Goal: Transaction & Acquisition: Purchase product/service

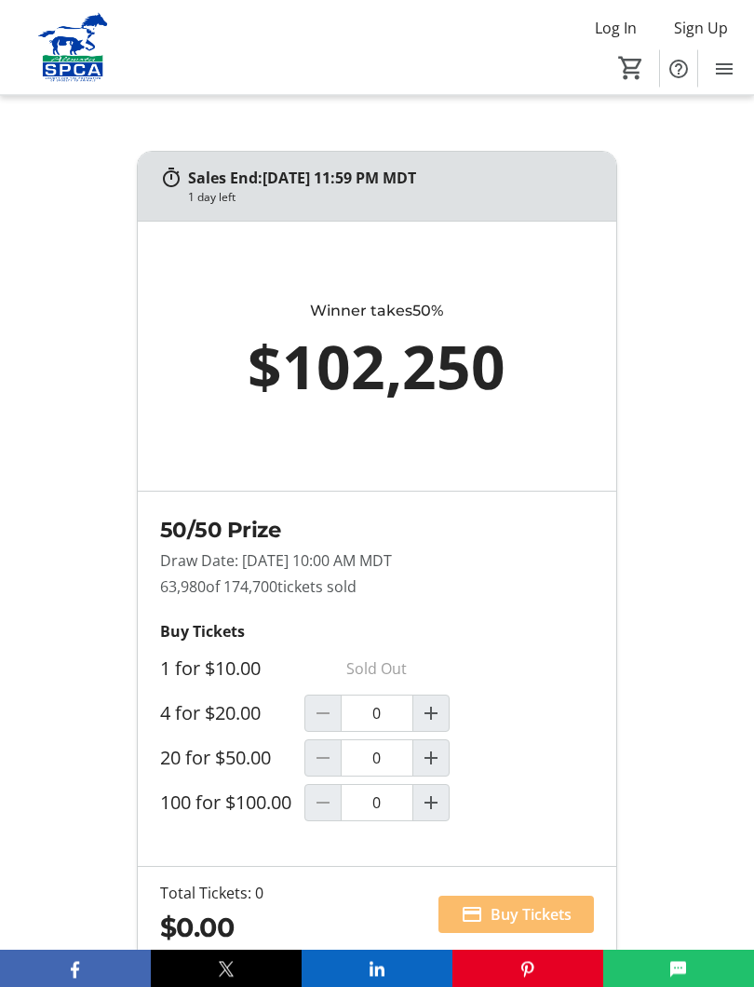
scroll to position [1369, 0]
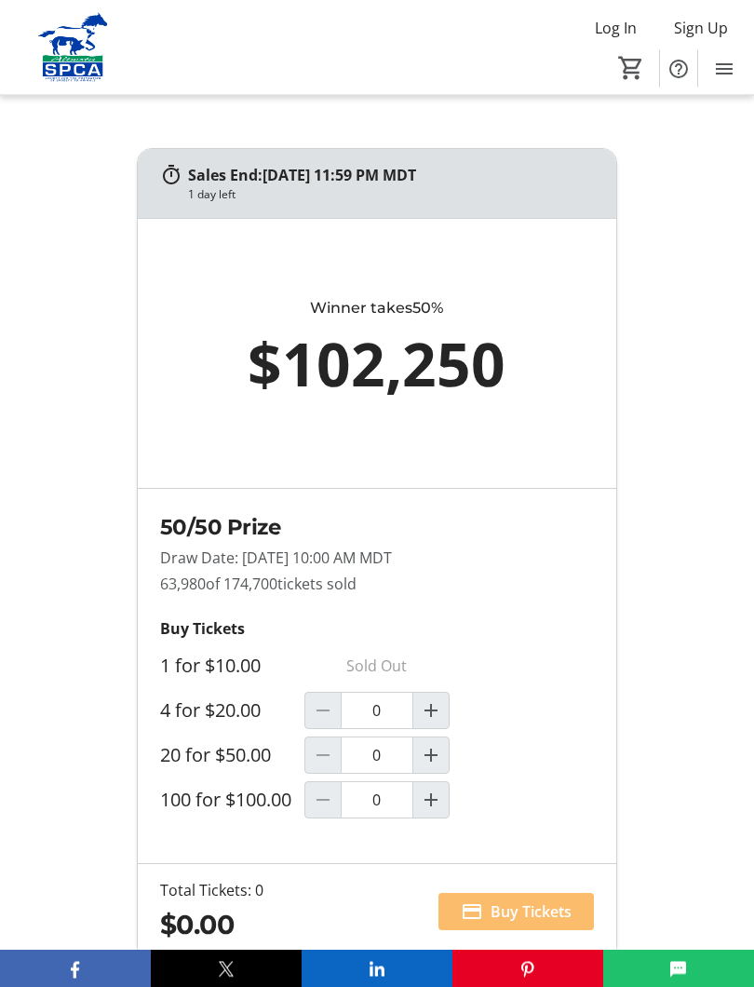
click at [433, 812] on mat-icon "Increment by one" at bounding box center [431, 800] width 22 height 22
type input "1"
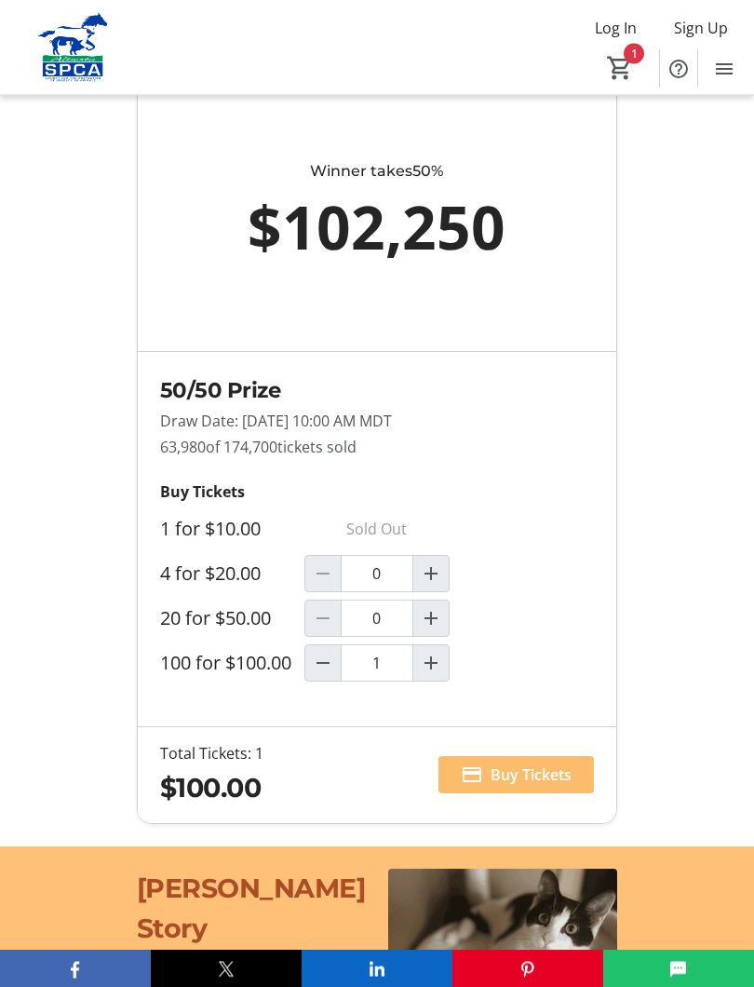
click at [532, 786] on span "Buy Tickets" at bounding box center [531, 775] width 81 height 22
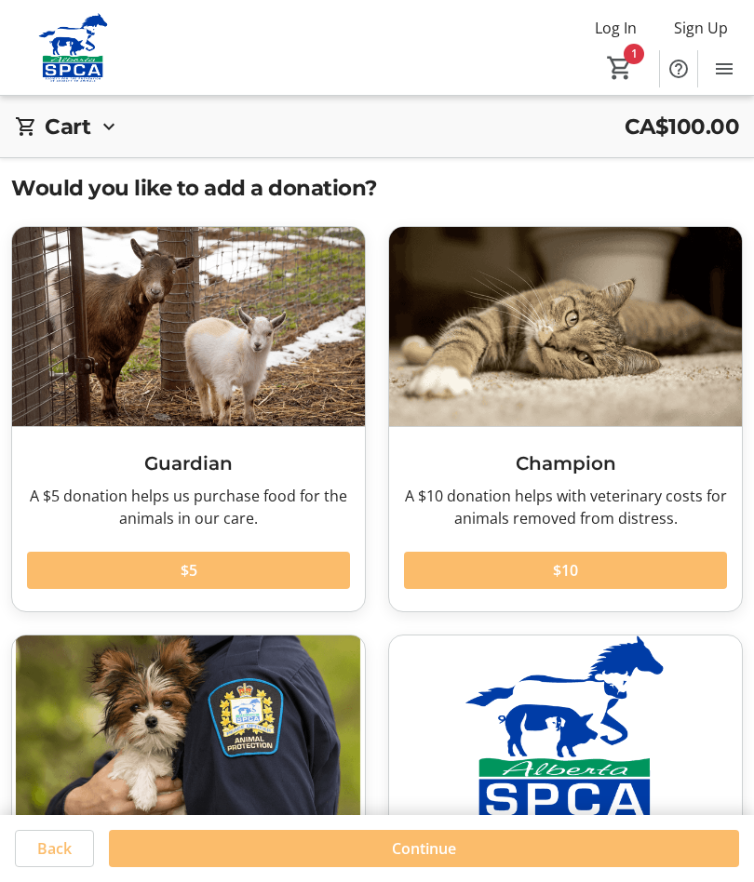
click at [434, 849] on span "Continue" at bounding box center [424, 849] width 64 height 22
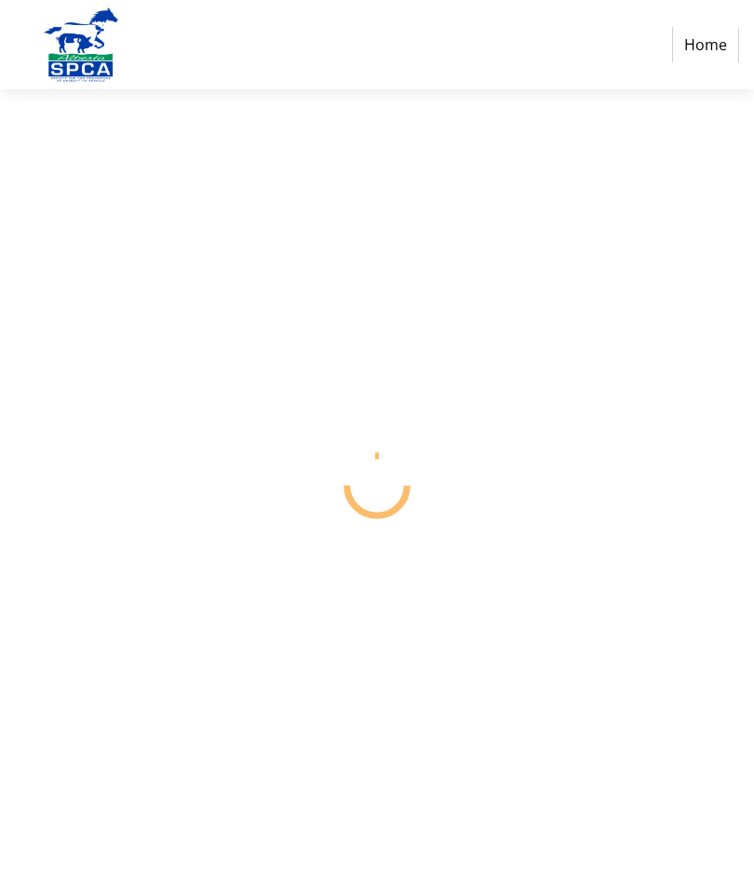
select select "CA"
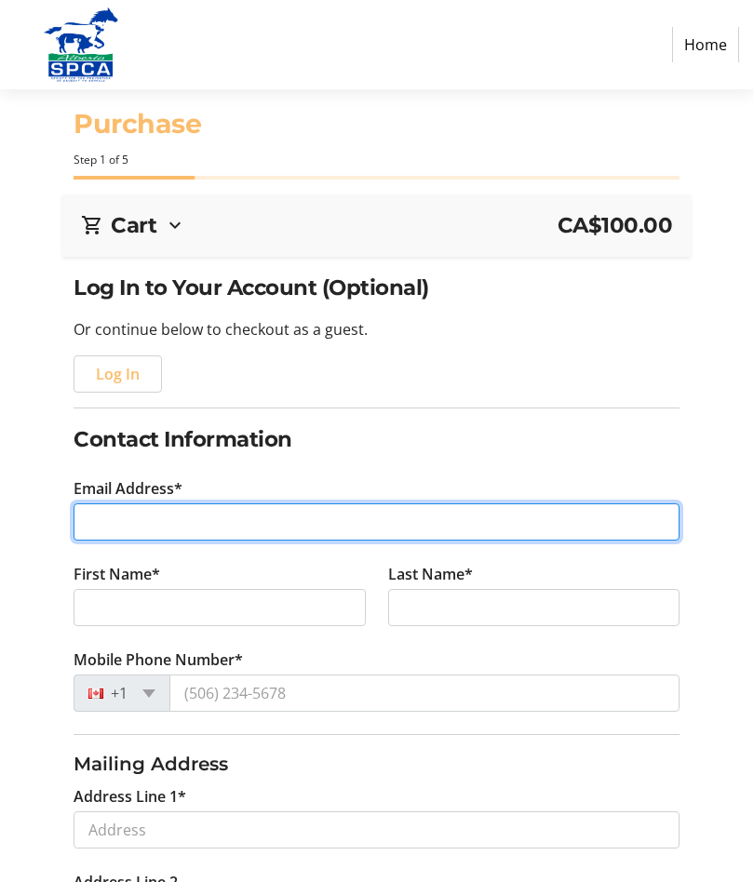
click at [340, 517] on input "Email Address*" at bounding box center [377, 522] width 606 height 37
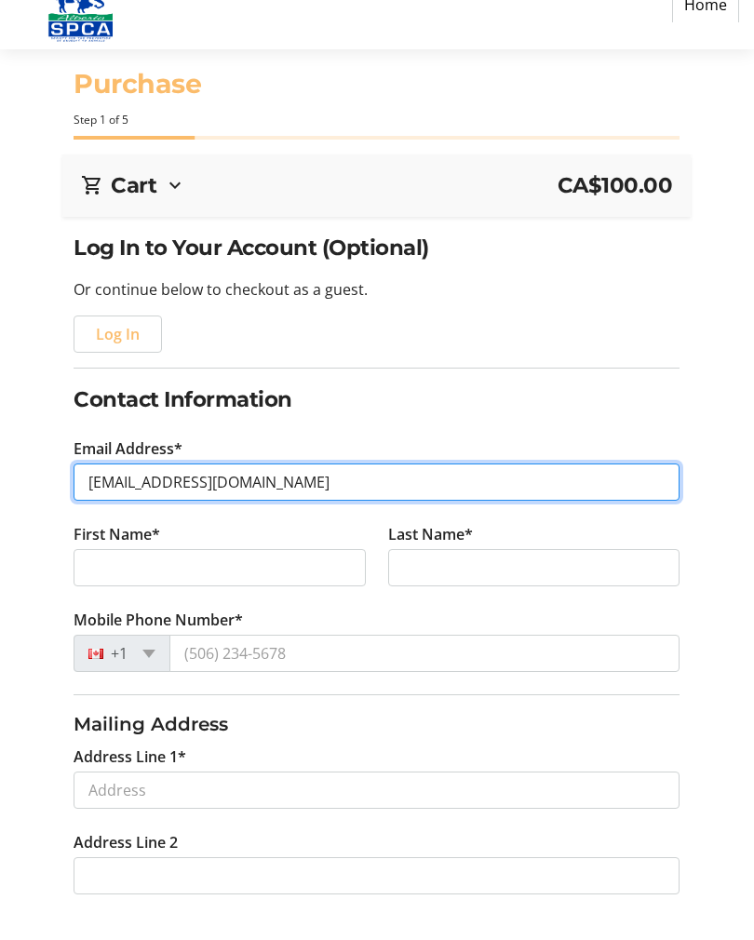
type input "[EMAIL_ADDRESS][DOMAIN_NAME]"
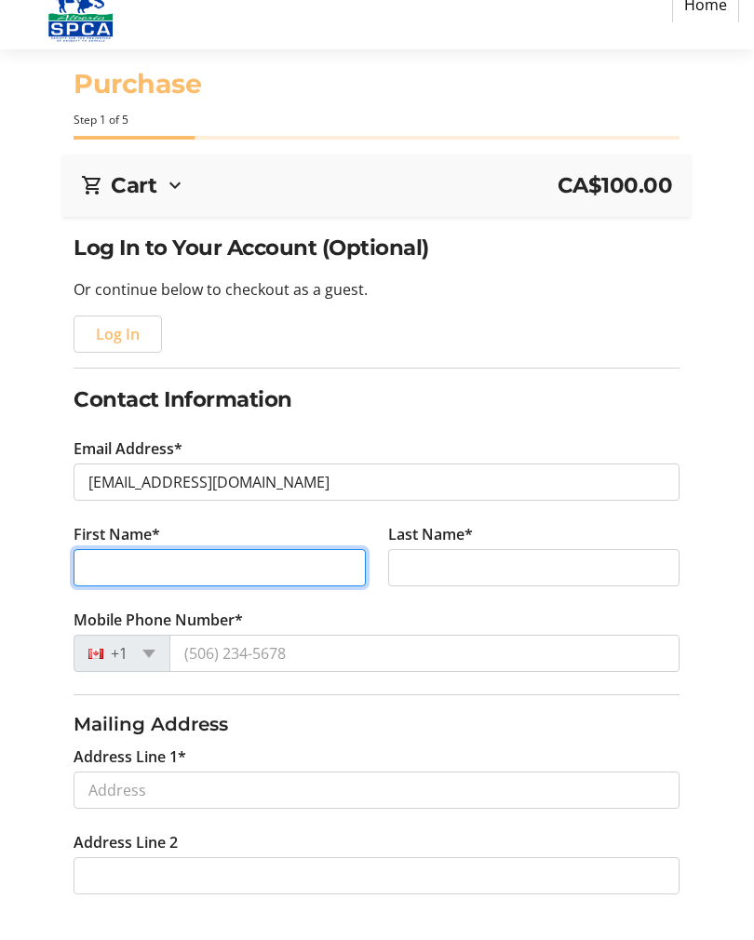
click at [302, 589] on input "First Name*" at bounding box center [220, 607] width 292 height 37
type input "[PERSON_NAME]"
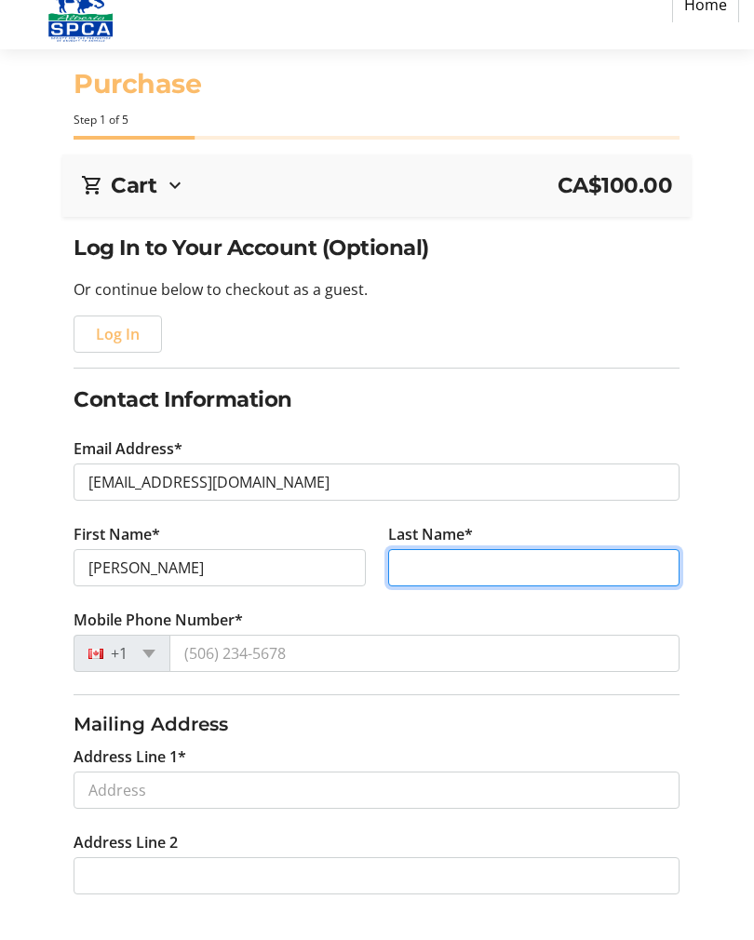
click at [494, 589] on input "Last Name*" at bounding box center [534, 607] width 292 height 37
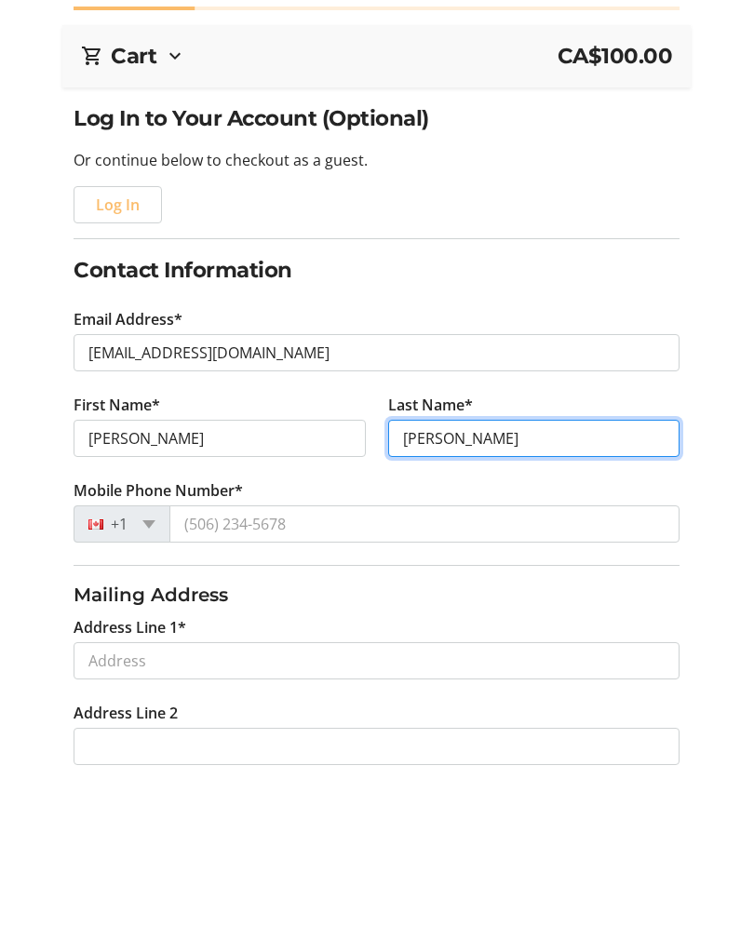
type input "[PERSON_NAME]"
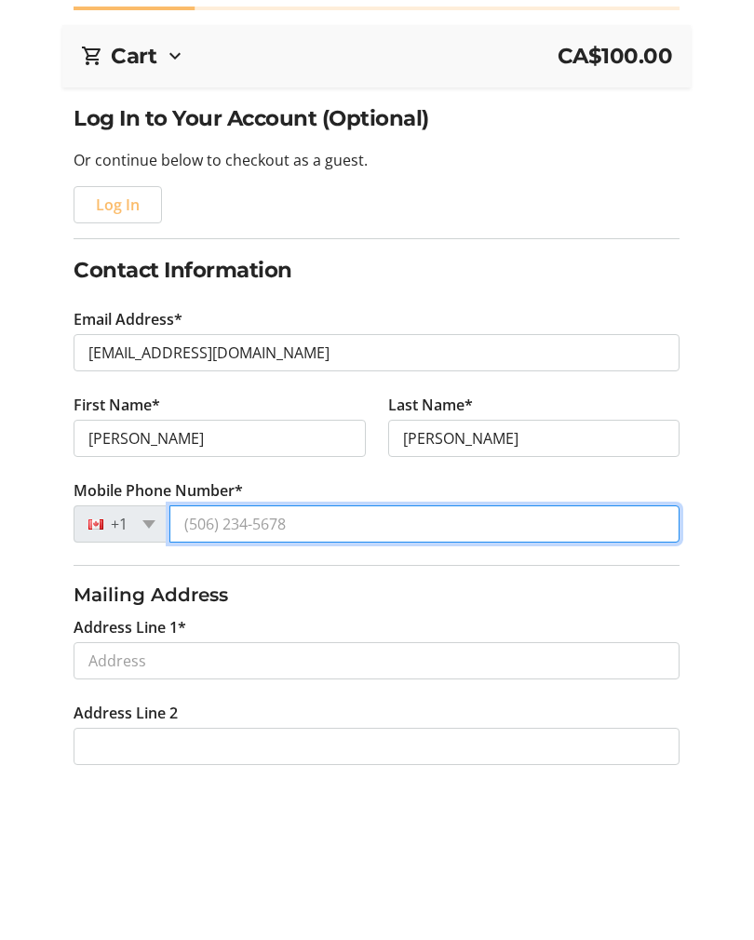
click at [337, 675] on input "Mobile Phone Number*" at bounding box center [424, 693] width 510 height 37
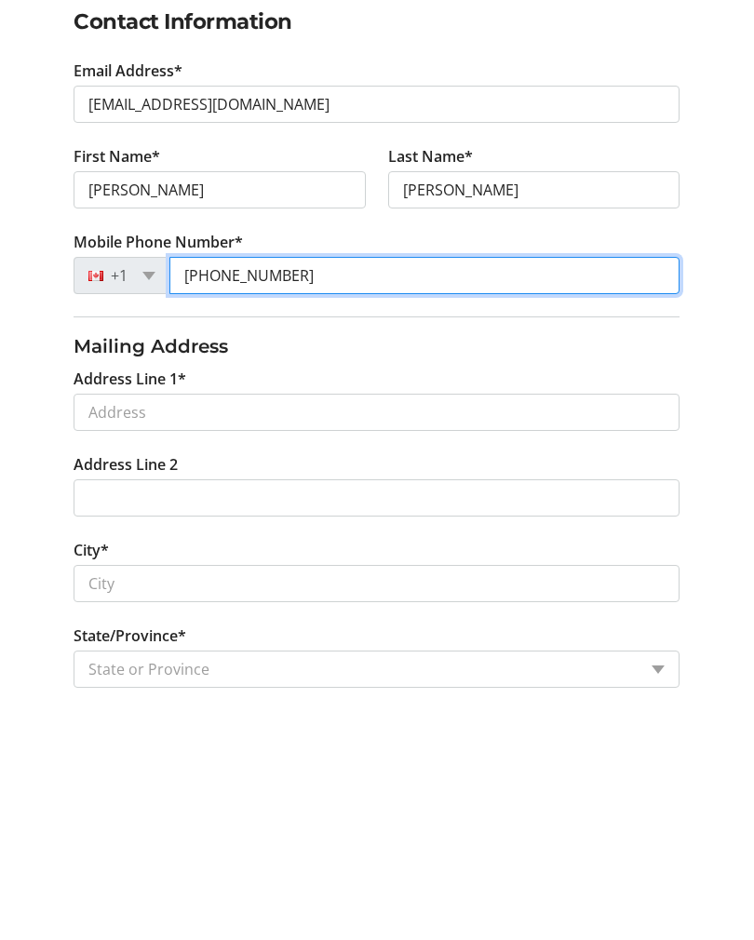
scroll to position [183, 0]
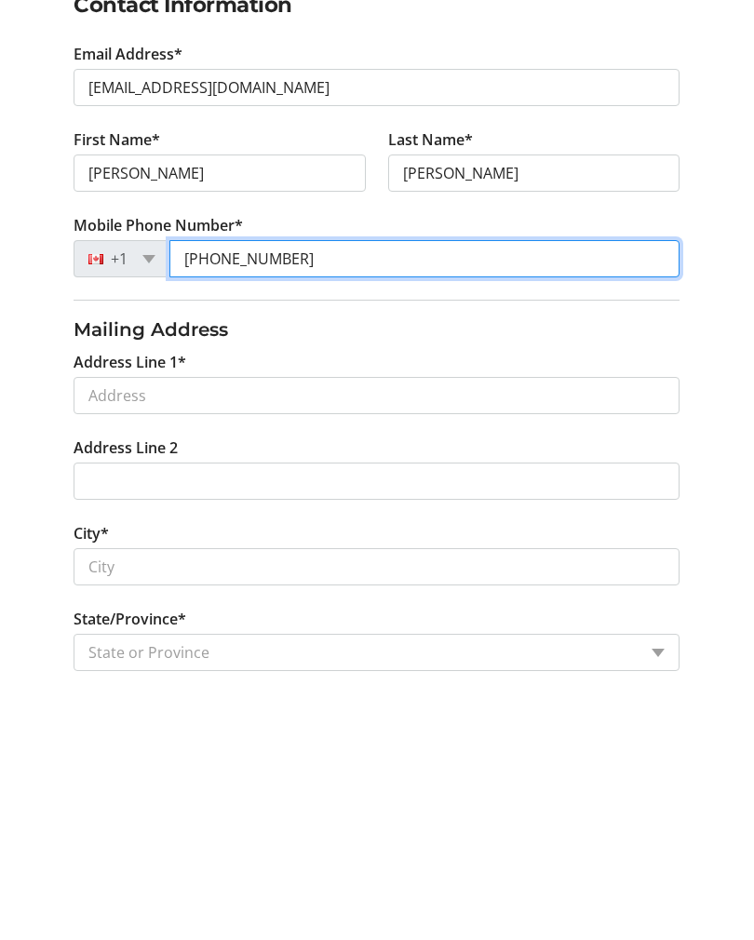
type input "[PHONE_NUMBER]"
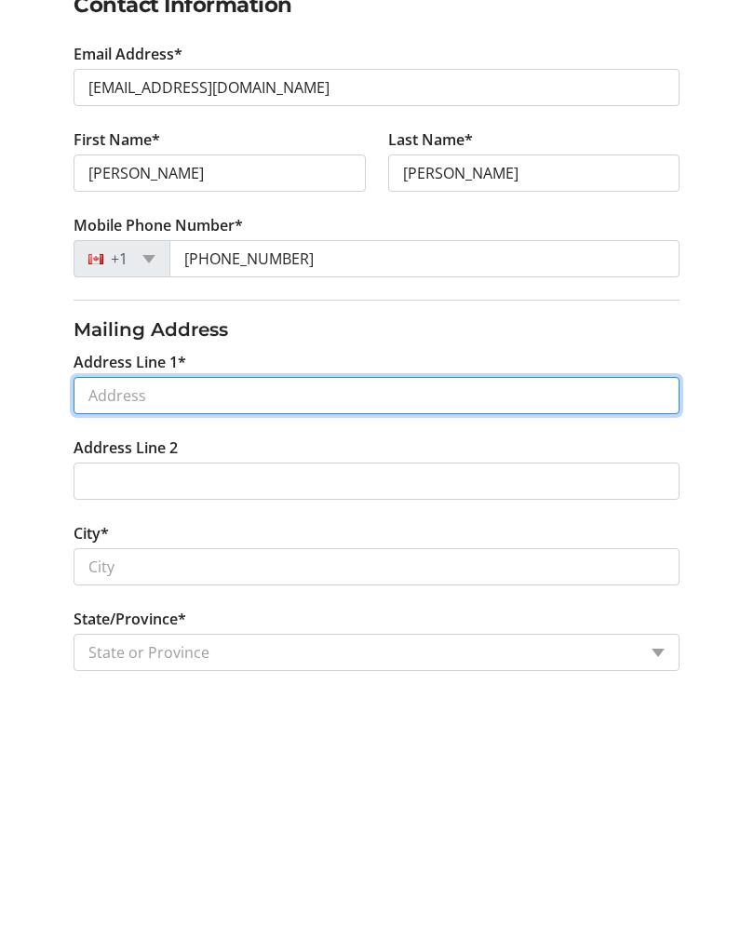
click at [366, 628] on input "Address Line 1*" at bounding box center [377, 646] width 606 height 37
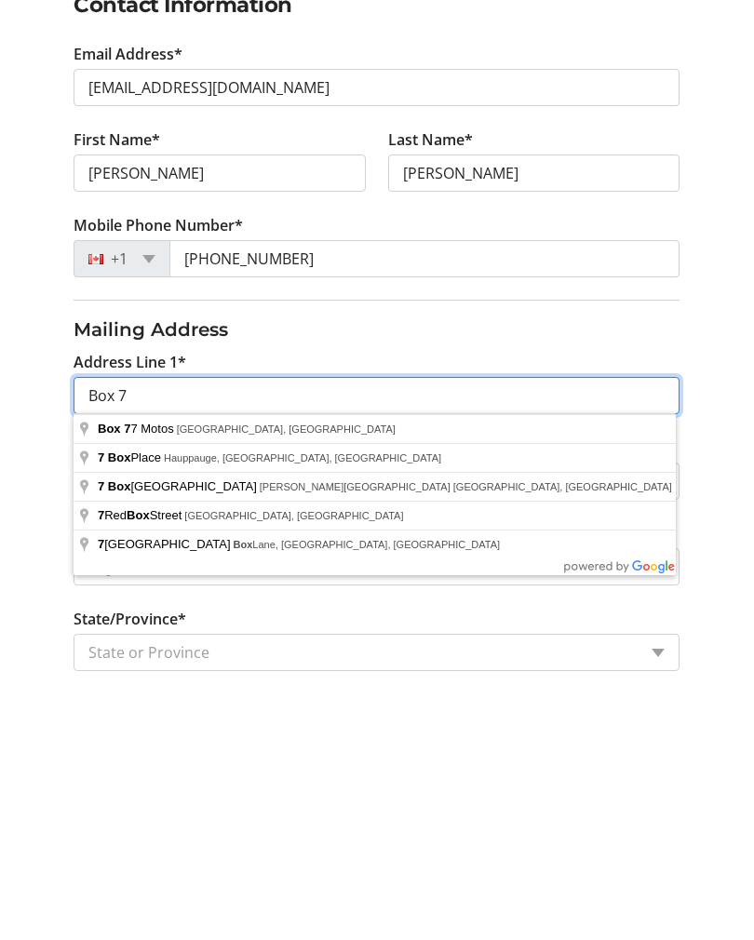
type input "Box 7"
click at [708, 448] on div "Log In to Your Account (Optional) Or continue below to checkout as a guest. Log…" at bounding box center [377, 667] width 754 height 1158
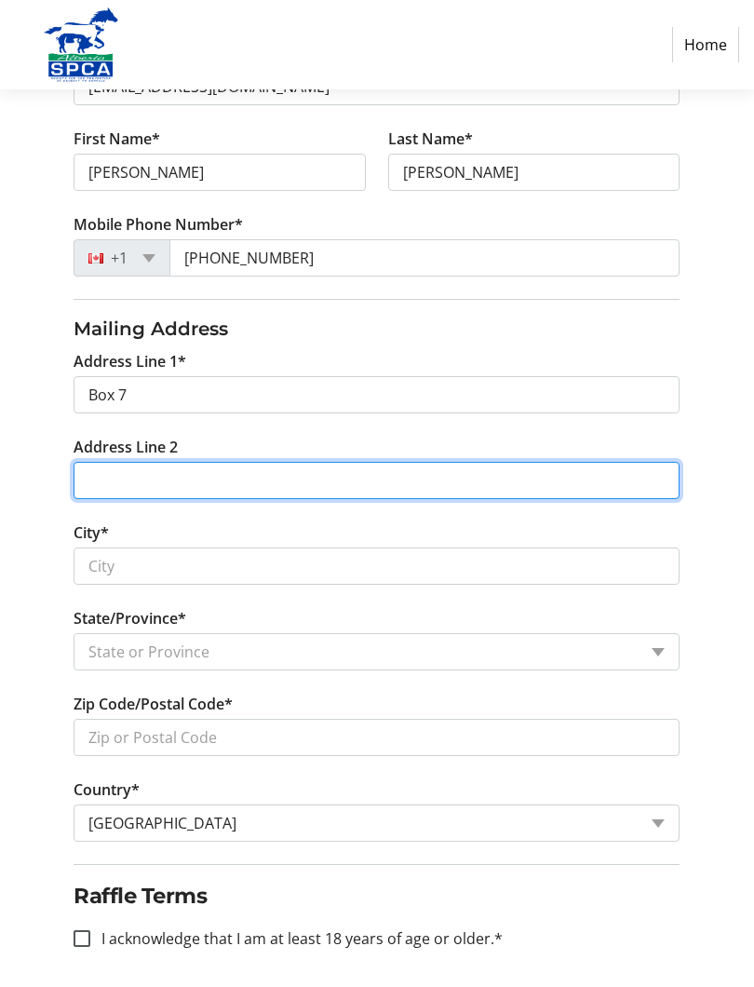
click at [395, 481] on input "Address Line 2" at bounding box center [377, 480] width 606 height 37
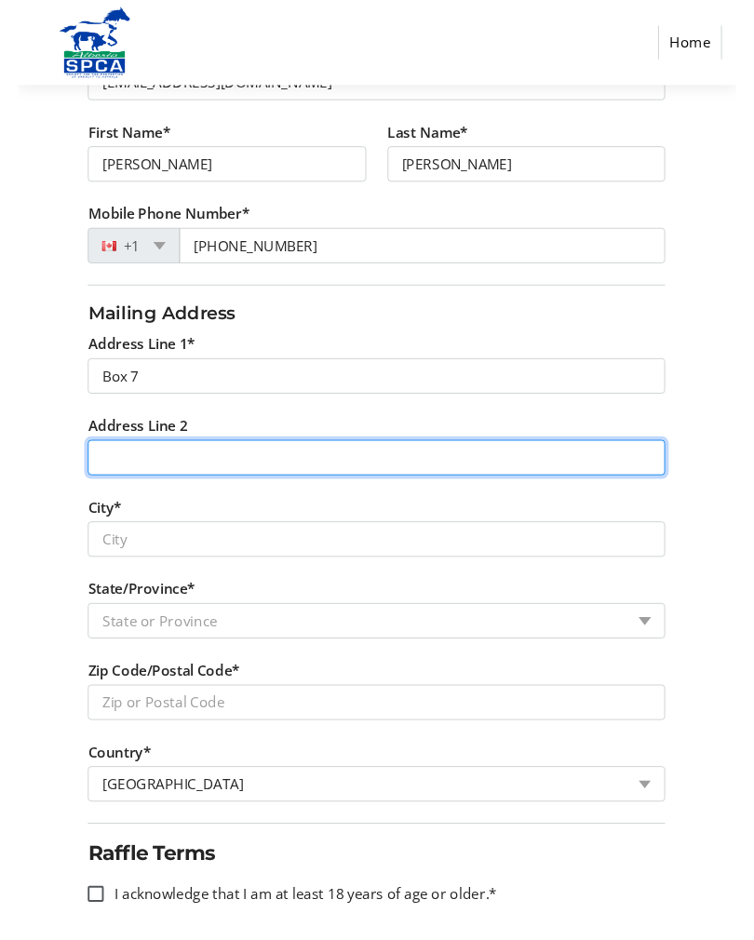
scroll to position [435, 0]
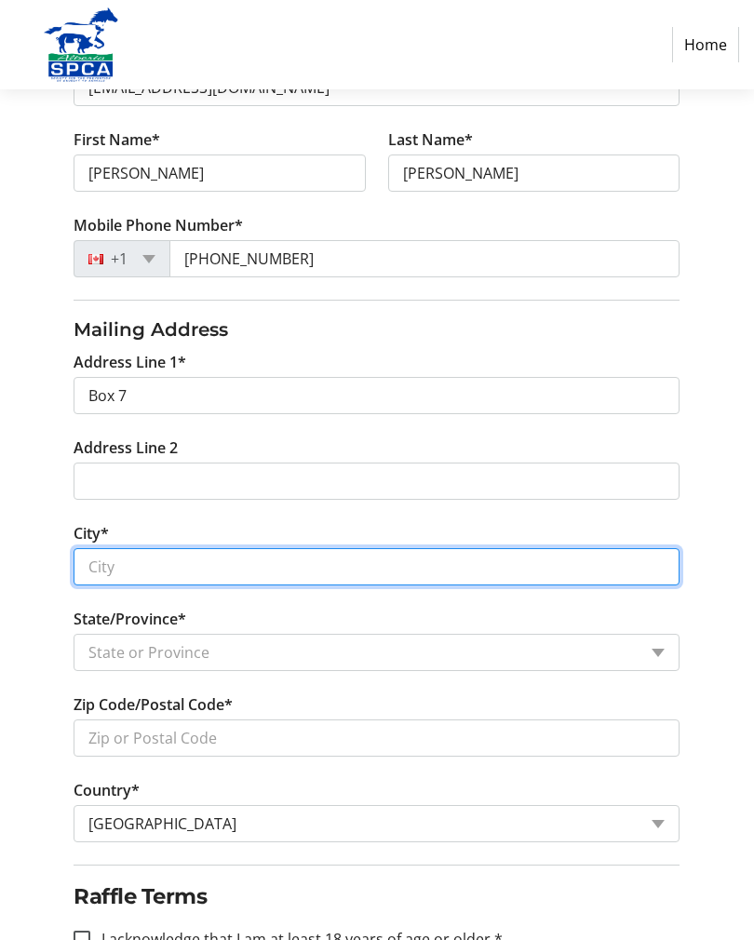
click at [292, 562] on input "City*" at bounding box center [377, 566] width 606 height 37
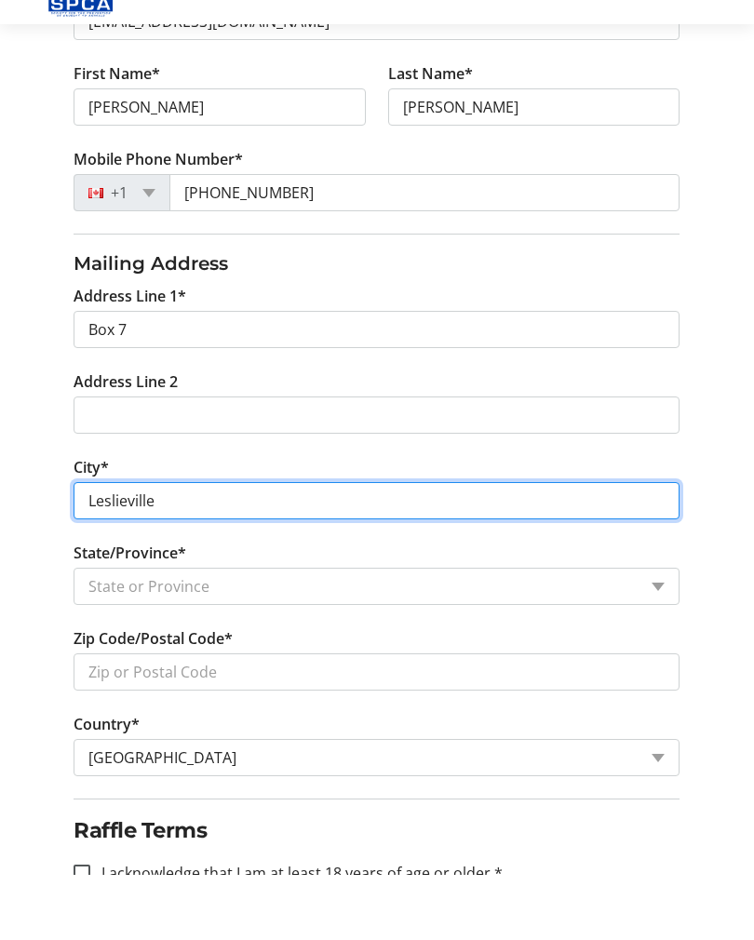
type input "Leslieville"
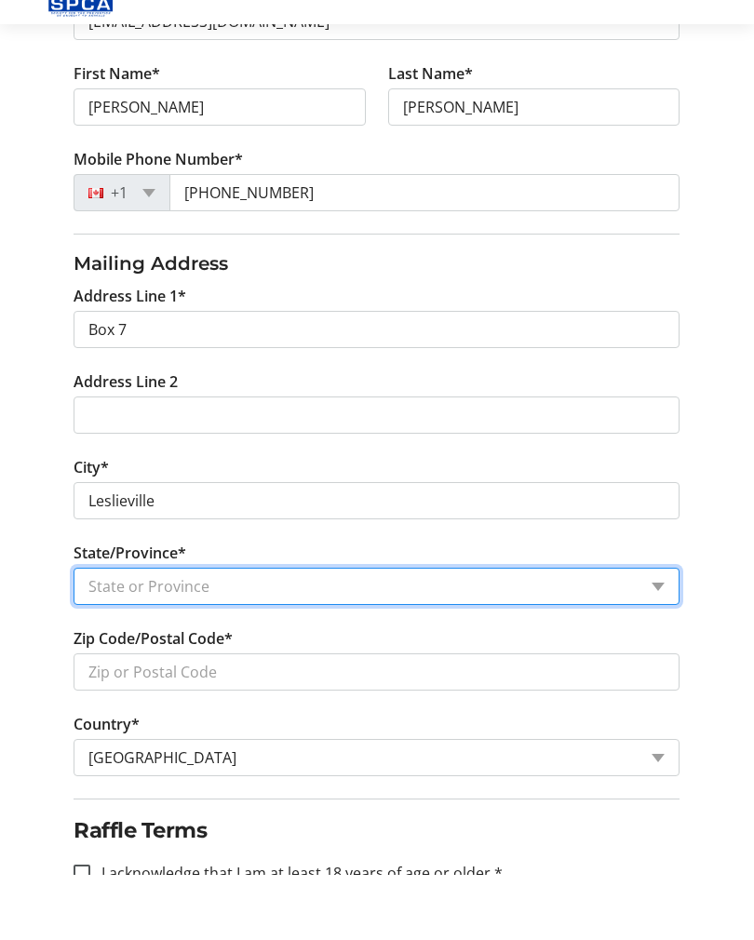
click at [472, 634] on select "State or Province State or Province [GEOGRAPHIC_DATA] [GEOGRAPHIC_DATA] [GEOGRA…" at bounding box center [377, 652] width 606 height 37
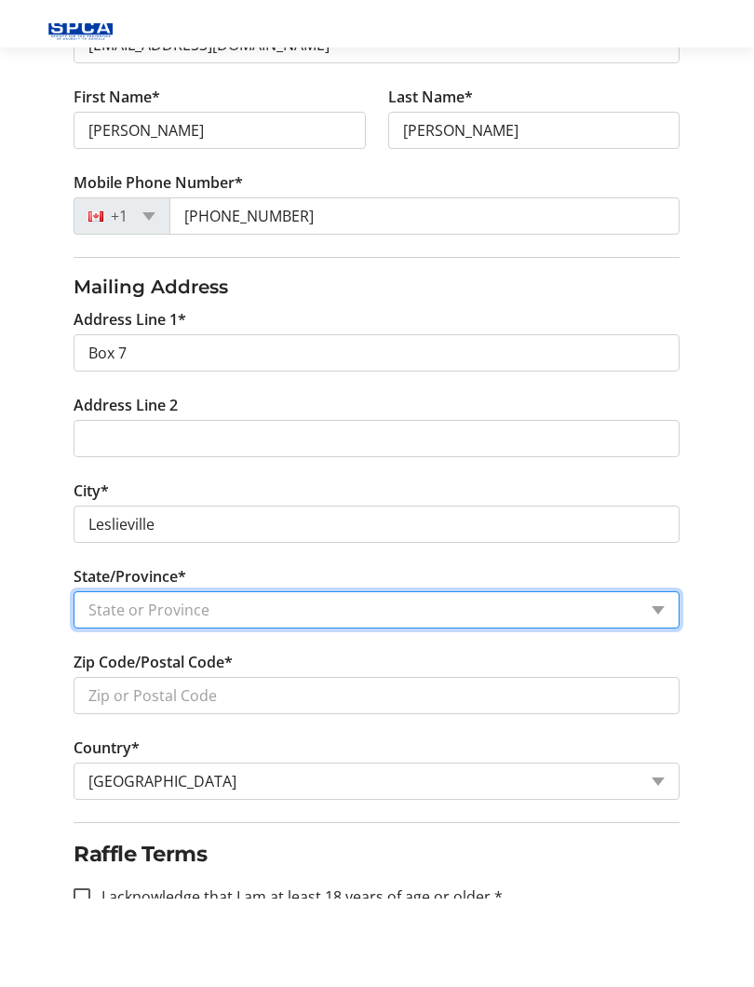
scroll to position [501, 0]
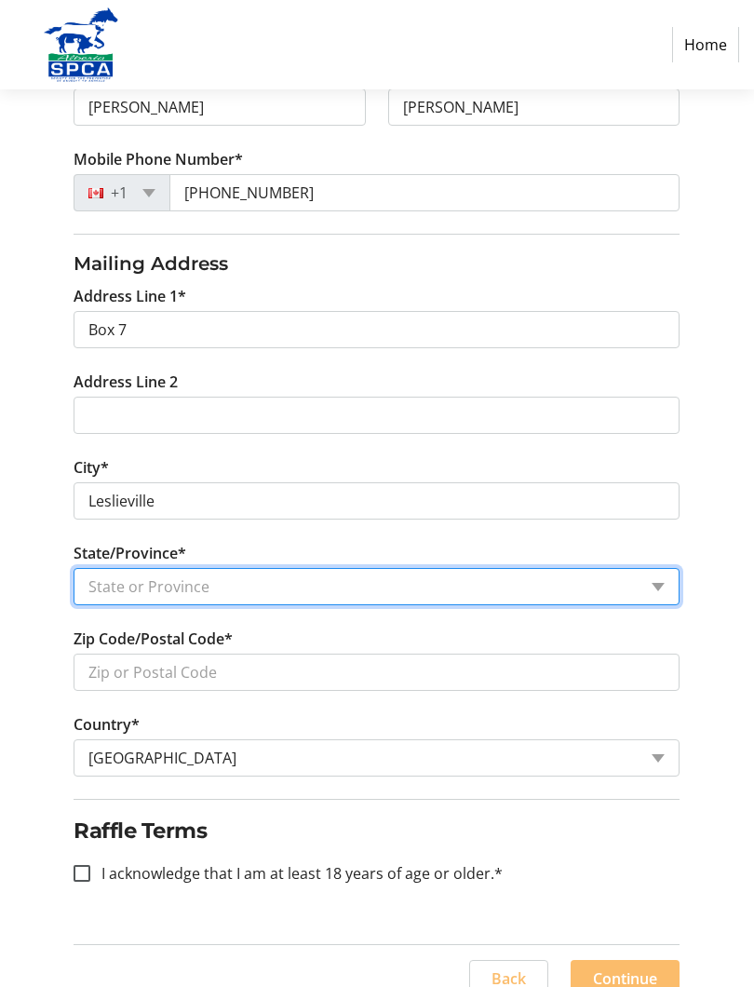
select select "AB"
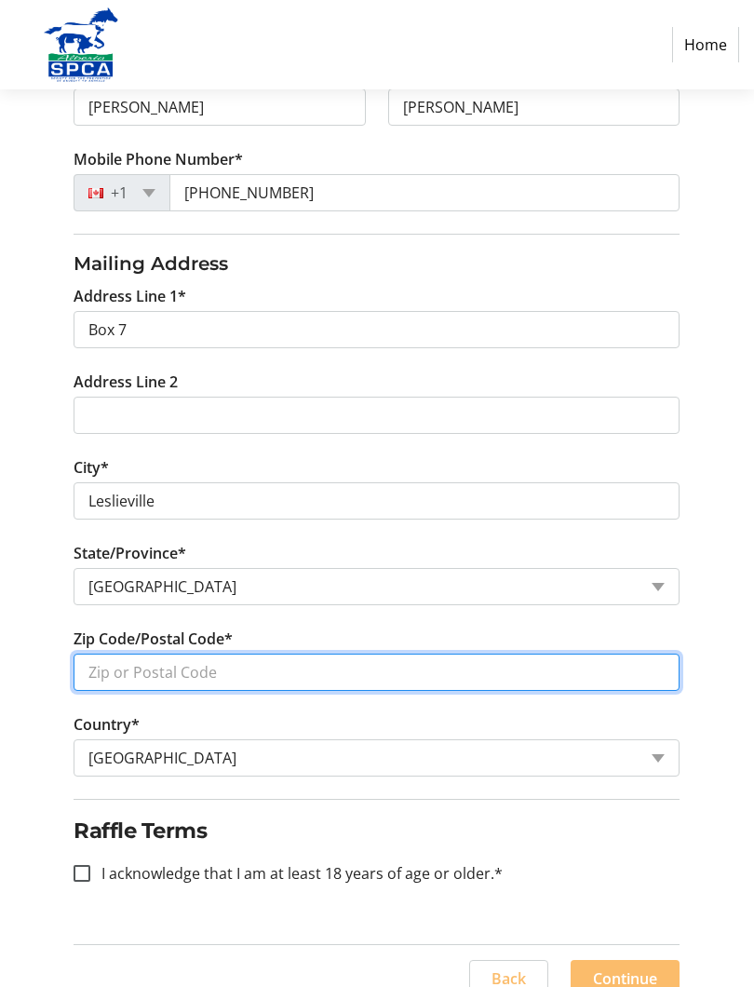
click at [270, 669] on input "Zip Code/Postal Code*" at bounding box center [377, 671] width 606 height 37
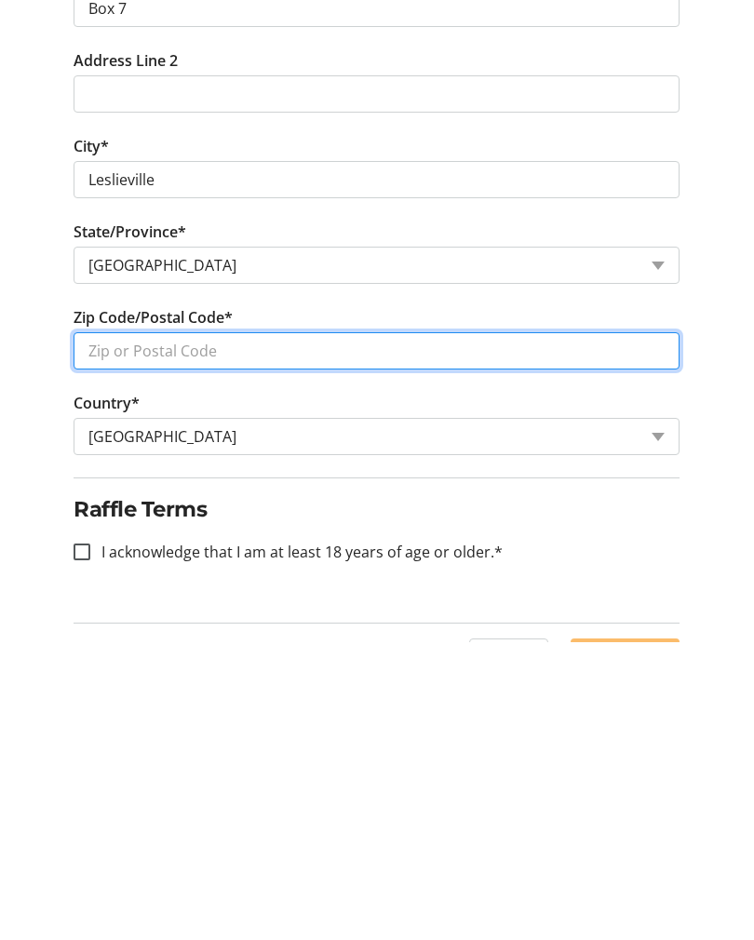
scroll to position [571, 0]
type input "T0M1H0"
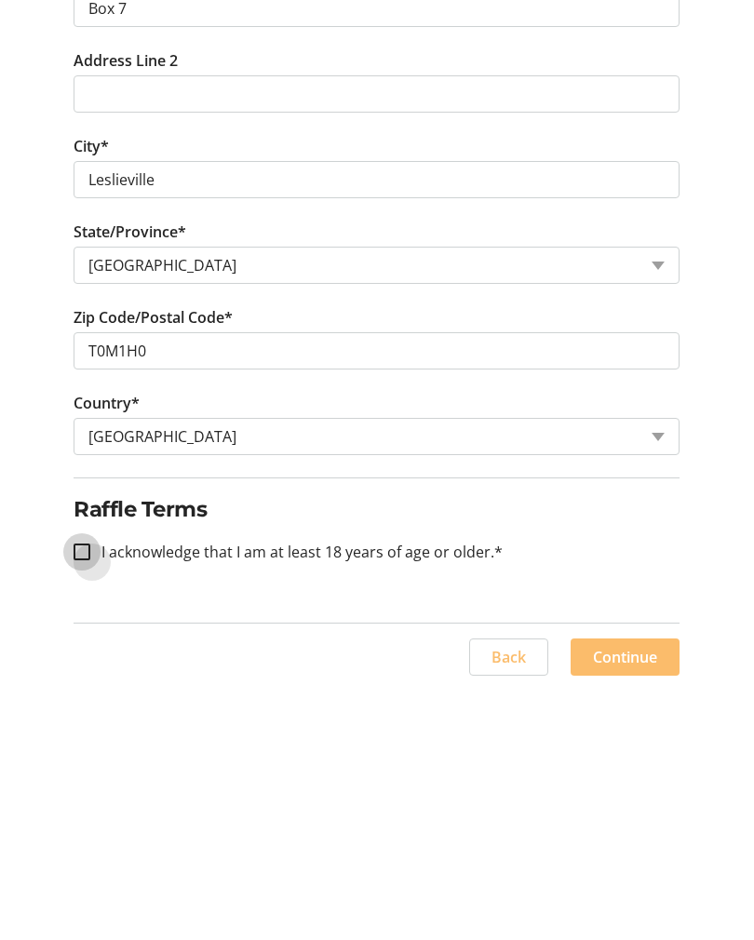
click at [76, 795] on input "I acknowledge that I am at least 18 years of age or older.*" at bounding box center [82, 803] width 17 height 17
checkbox input "true"
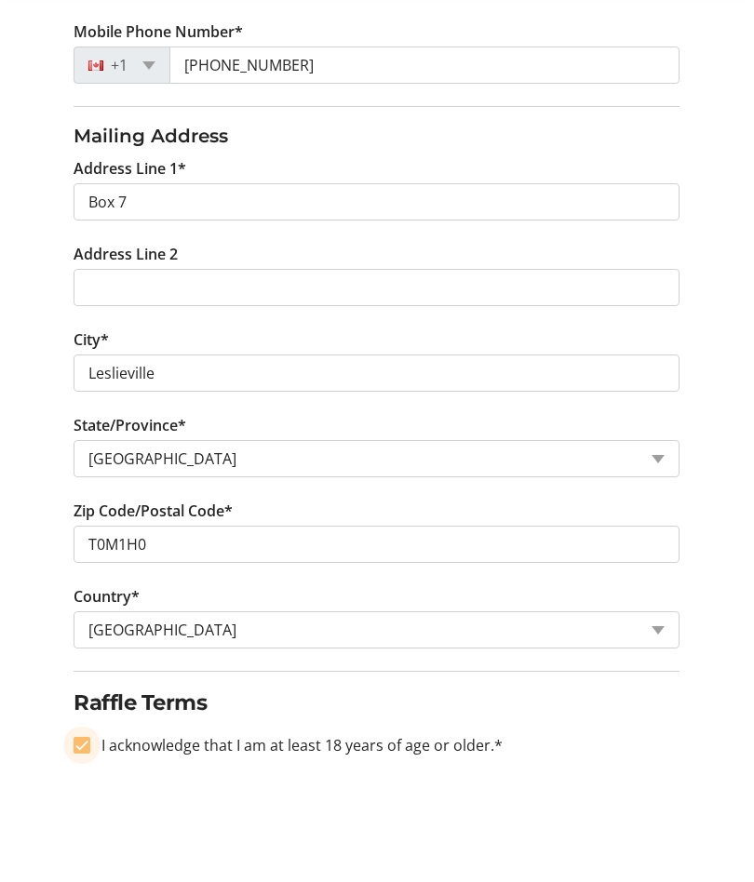
scroll to position [628, 0]
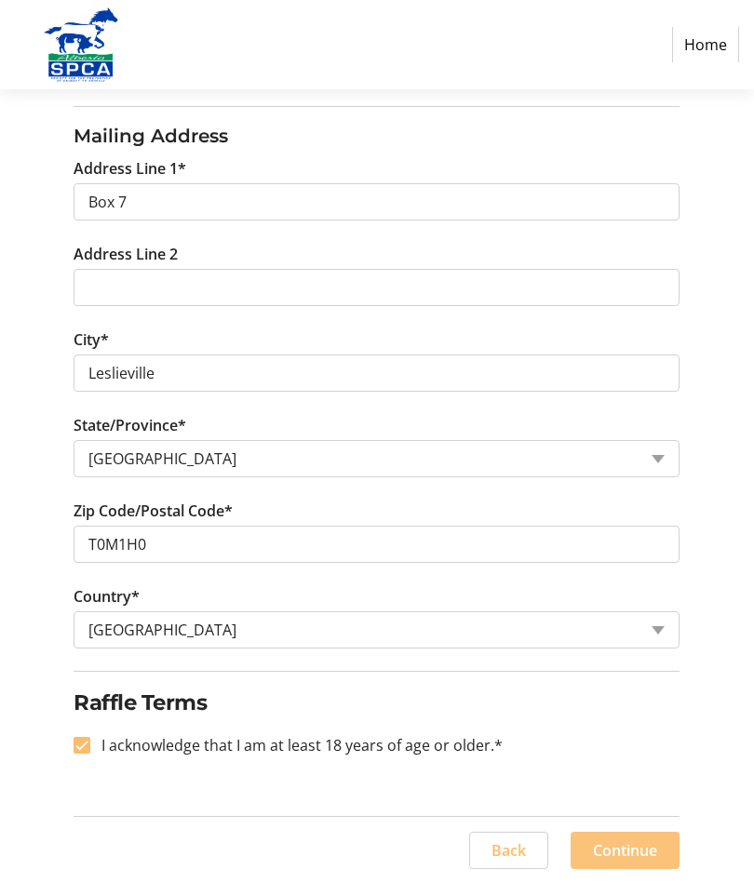
click at [621, 851] on span "Continue" at bounding box center [625, 851] width 64 height 22
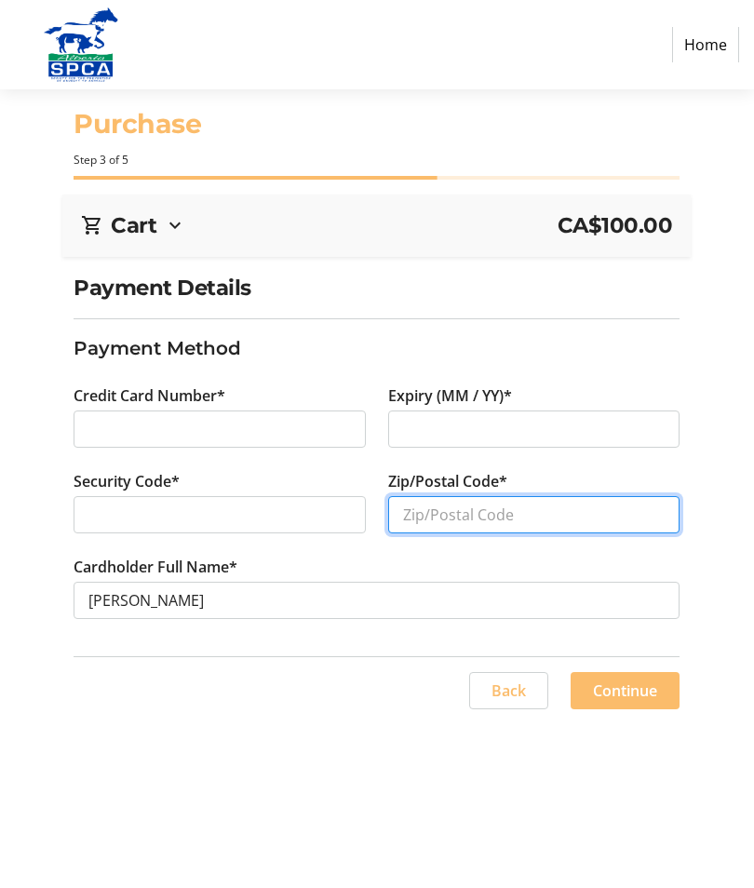
click at [512, 515] on input "Zip/Postal Code*" at bounding box center [534, 514] width 292 height 37
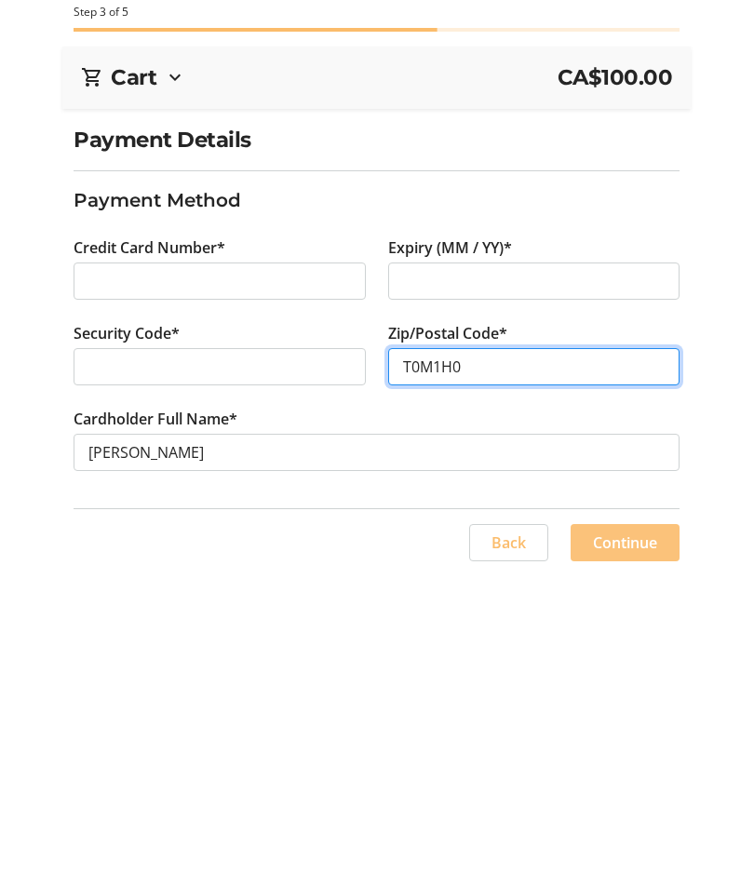
type input "T0M1H0"
click at [622, 679] on span "Continue" at bounding box center [625, 690] width 64 height 22
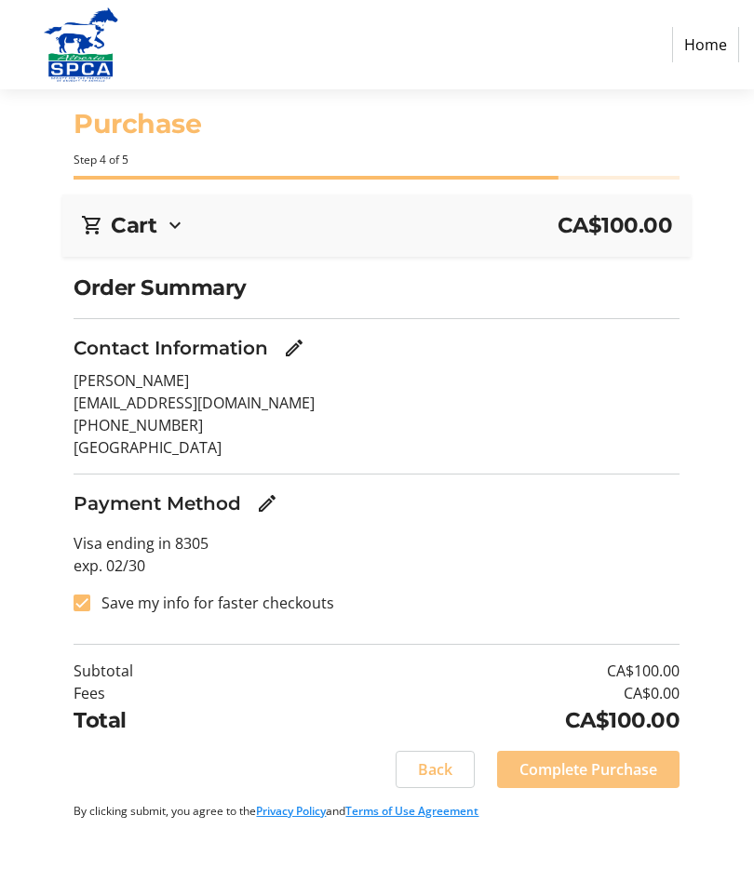
click at [631, 764] on span "Complete Purchase" at bounding box center [588, 770] width 138 height 22
